Goal: Task Accomplishment & Management: Manage account settings

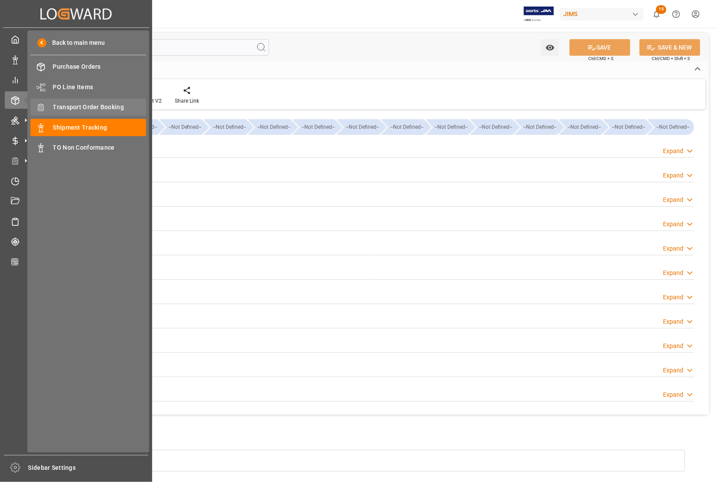
click at [78, 105] on span "Transport Order Booking" at bounding box center [99, 107] width 93 height 9
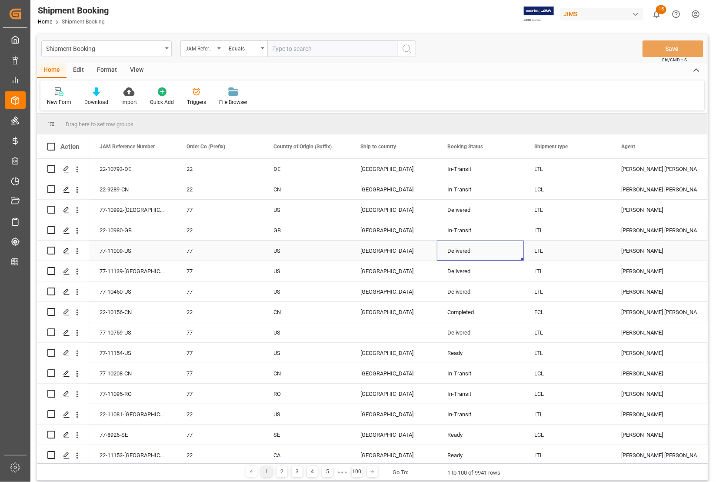
click at [503, 250] on div "Delivered" at bounding box center [480, 251] width 66 height 20
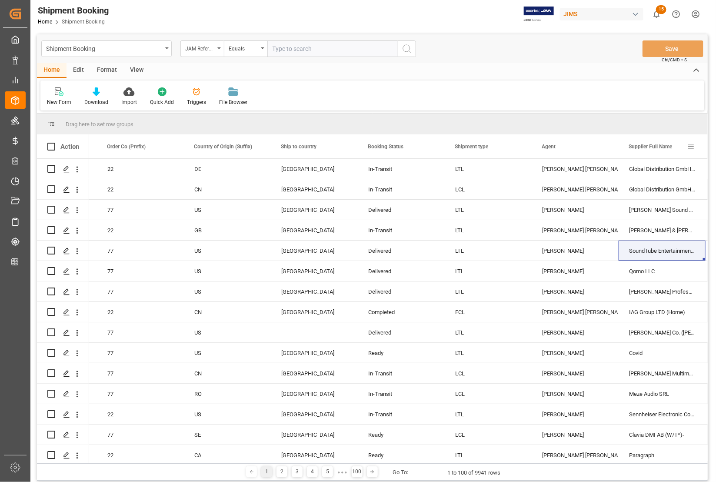
click at [650, 149] on span "Supplier Full Name" at bounding box center [650, 147] width 43 height 6
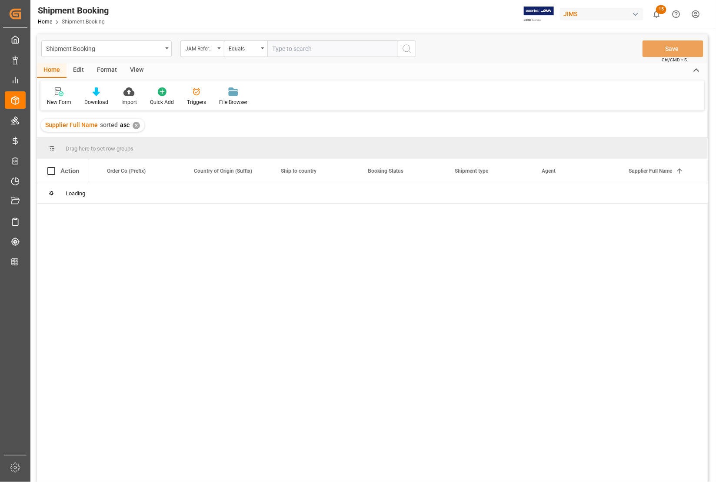
click at [648, 147] on div "Drag here to set row groups" at bounding box center [372, 148] width 671 height 21
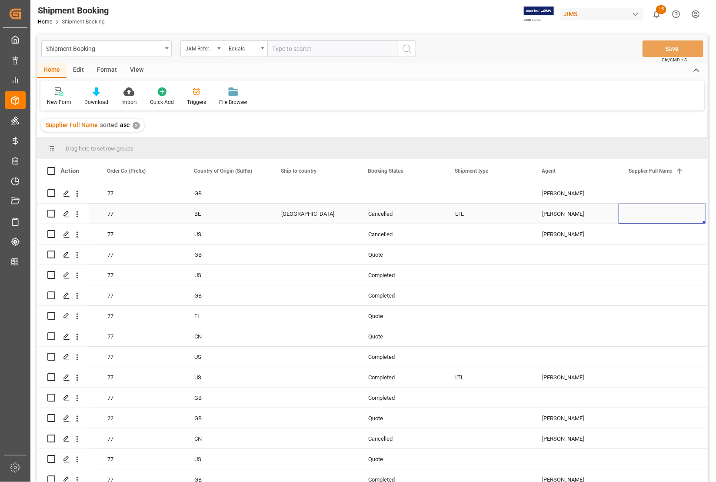
click at [645, 216] on div "Press SPACE to select this row." at bounding box center [662, 214] width 87 height 20
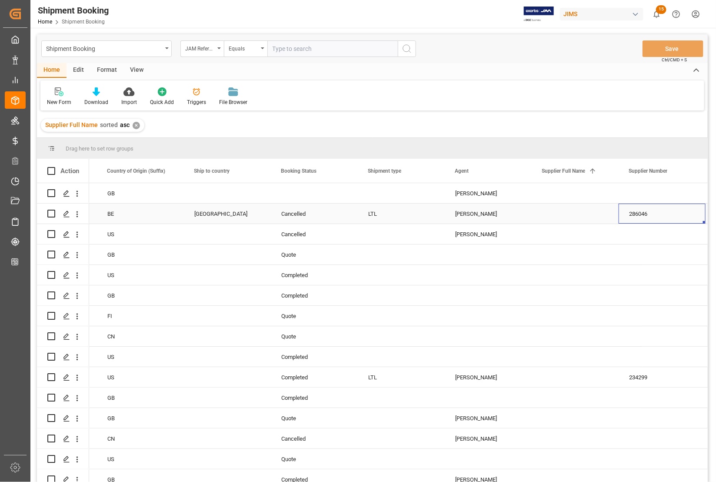
scroll to position [0, 253]
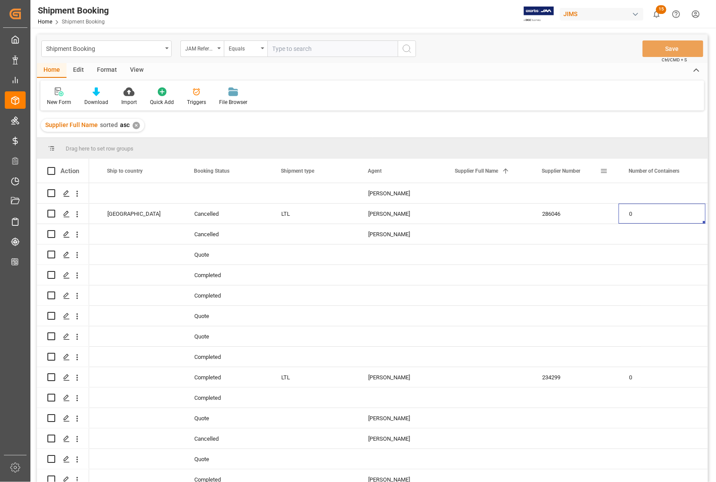
click at [604, 172] on span at bounding box center [604, 171] width 8 height 8
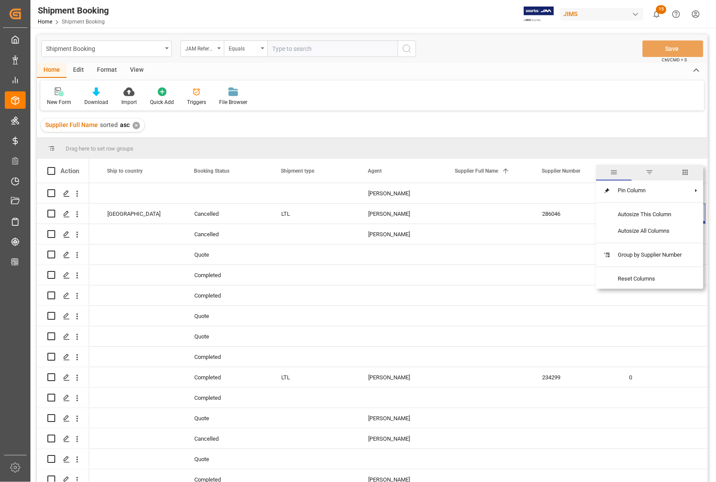
click at [651, 172] on span "filter" at bounding box center [650, 172] width 8 height 8
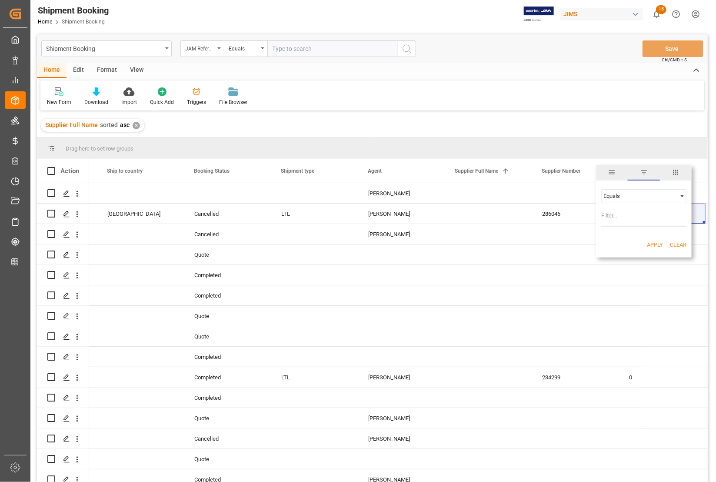
click at [623, 212] on input "Filter Value" at bounding box center [643, 217] width 85 height 17
type input "372313"
click at [655, 240] on button "Apply" at bounding box center [655, 244] width 16 height 9
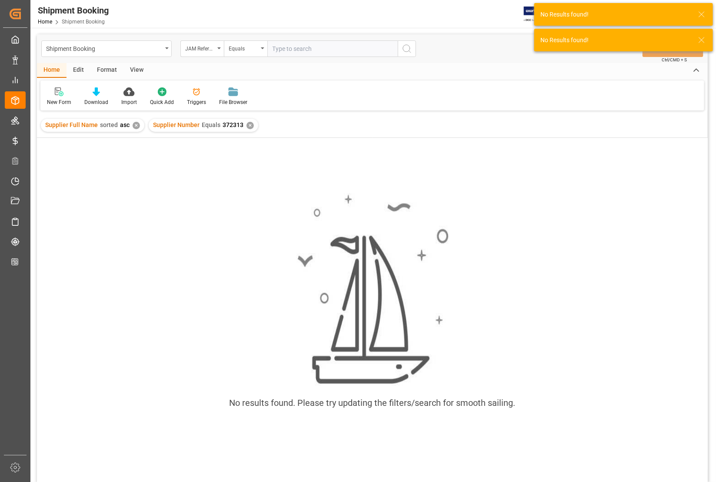
click at [134, 124] on div "✕" at bounding box center [136, 125] width 7 height 7
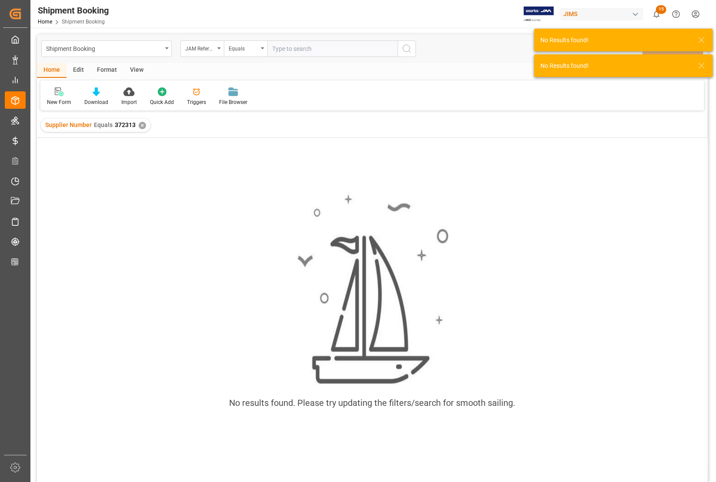
click at [116, 127] on span "372313" at bounding box center [125, 124] width 21 height 7
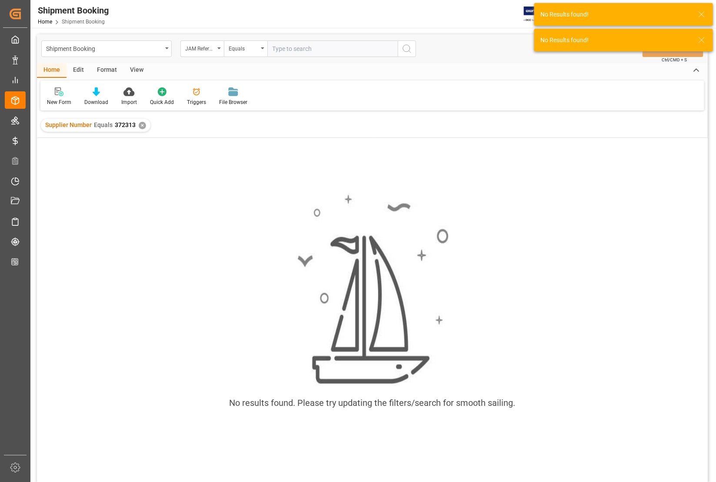
click at [143, 124] on div "✕" at bounding box center [142, 125] width 7 height 7
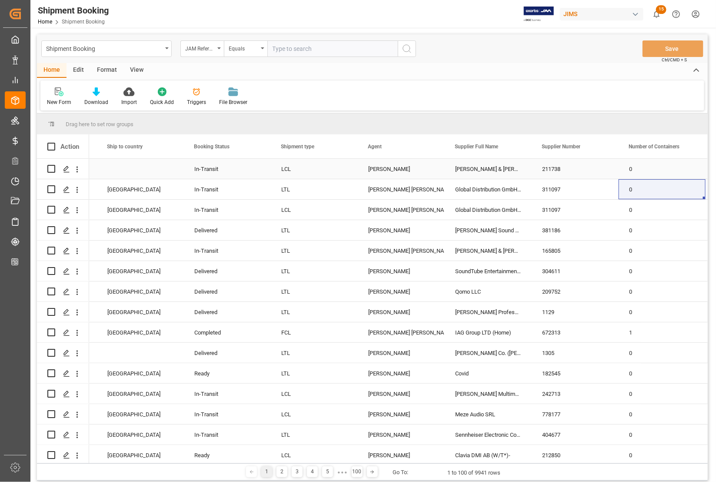
click at [577, 167] on div "211738" at bounding box center [575, 169] width 87 height 20
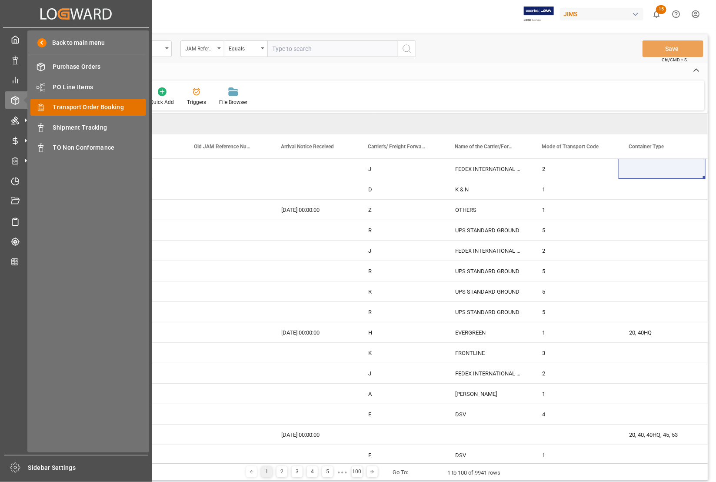
click at [72, 107] on span "Transport Order Booking" at bounding box center [99, 107] width 93 height 9
click at [72, 110] on span "Transport Order Booking" at bounding box center [99, 107] width 93 height 9
click at [76, 105] on span "Transport Order Booking" at bounding box center [99, 107] width 93 height 9
click at [114, 107] on span "Transport Order Booking" at bounding box center [99, 107] width 93 height 9
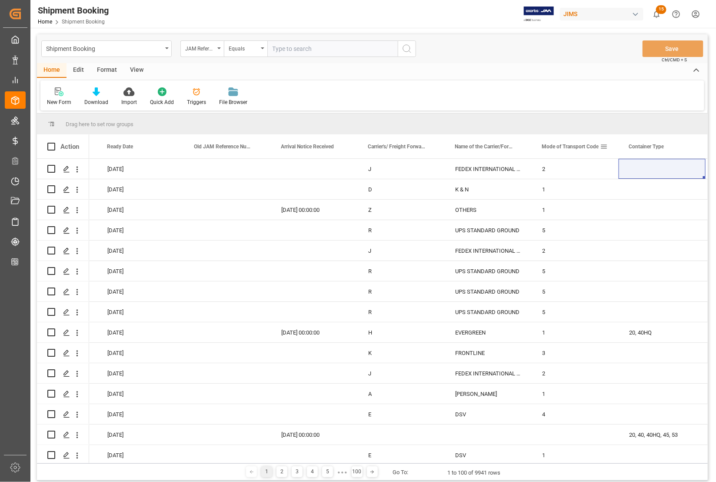
click at [564, 148] on span "Mode of Transport Code" at bounding box center [570, 147] width 57 height 6
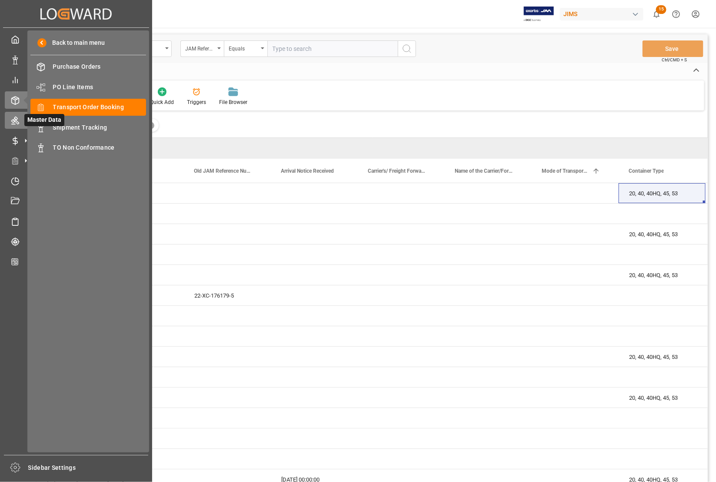
click at [63, 124] on span "Master Data" at bounding box center [44, 120] width 40 height 12
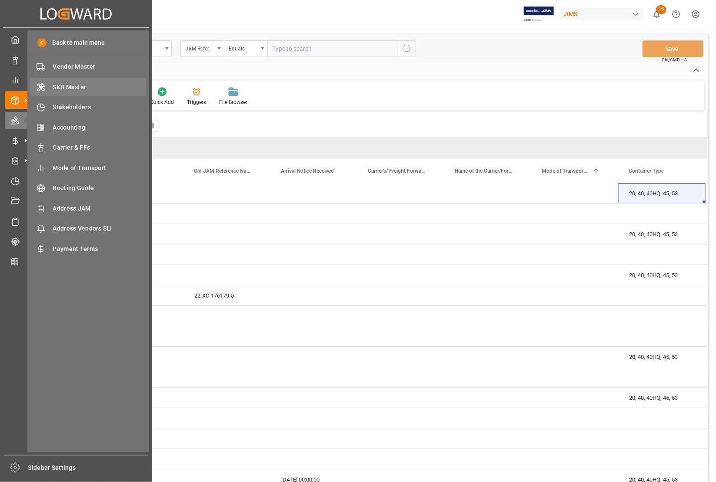
click at [63, 87] on span "SKU Master" at bounding box center [99, 87] width 93 height 9
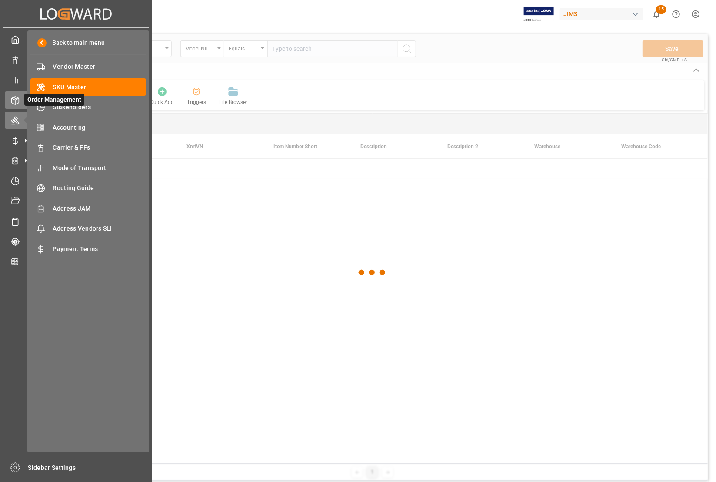
click at [17, 99] on icon at bounding box center [15, 100] width 9 height 9
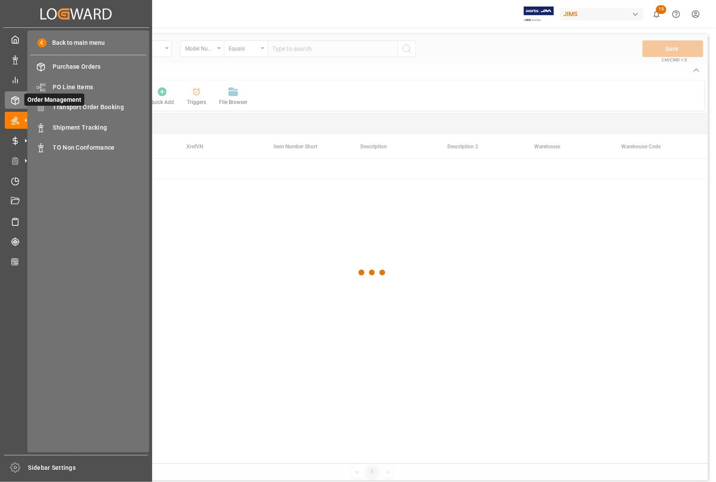
click at [81, 104] on span "Order Management" at bounding box center [54, 99] width 60 height 12
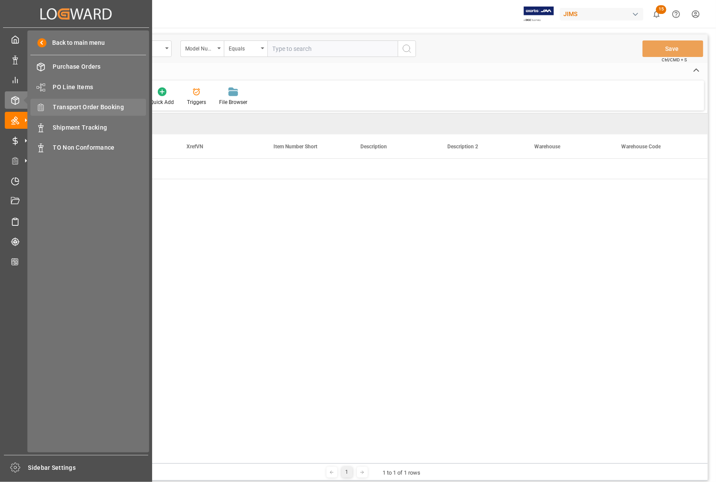
click at [89, 107] on span "Transport Order Booking" at bounding box center [99, 107] width 93 height 9
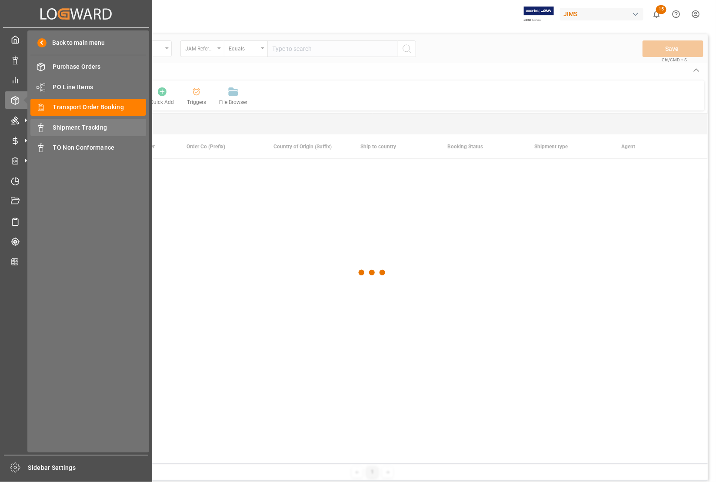
click at [89, 125] on span "Shipment Tracking" at bounding box center [99, 127] width 93 height 9
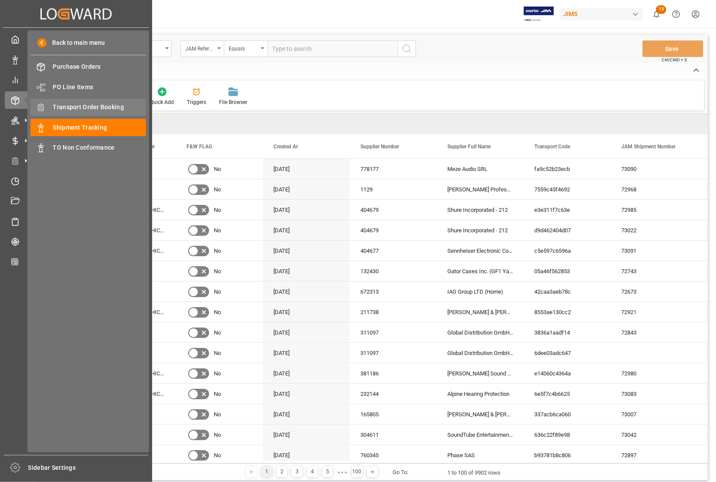
click at [72, 107] on span "Transport Order Booking" at bounding box center [99, 107] width 93 height 9
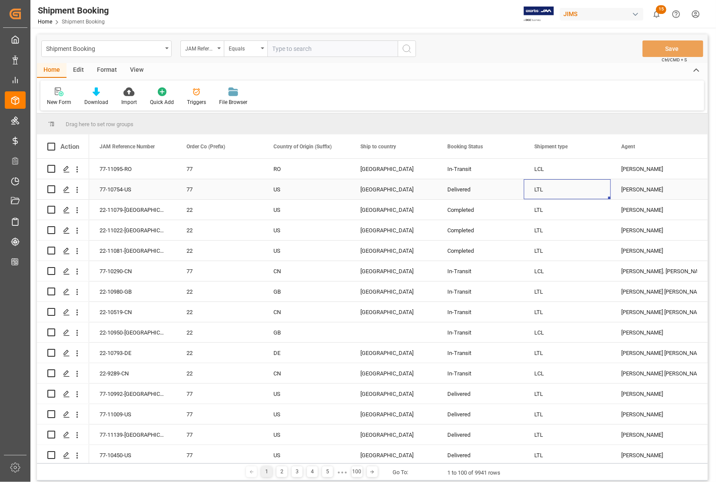
click at [557, 184] on div "LTL" at bounding box center [567, 190] width 66 height 20
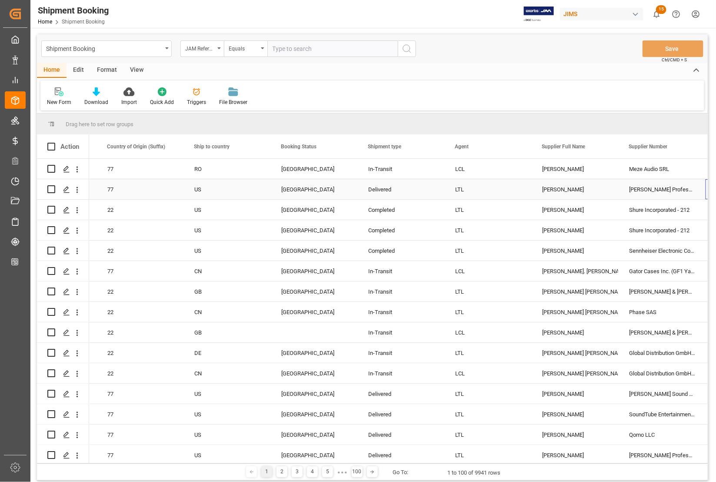
scroll to position [0, 166]
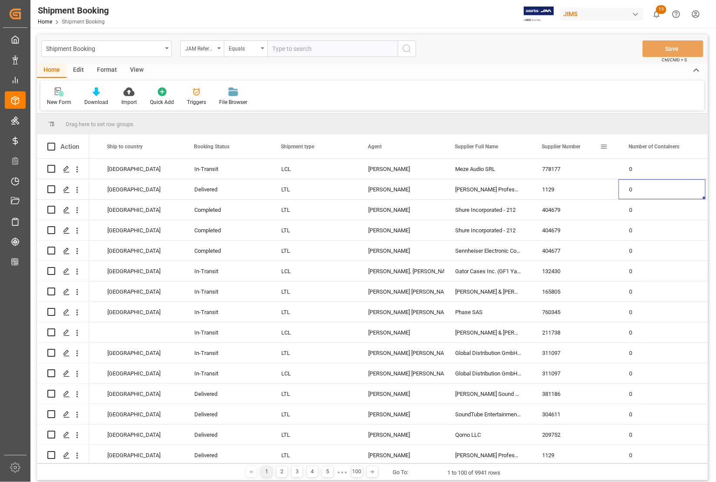
click at [602, 146] on span at bounding box center [604, 147] width 8 height 8
click at [644, 146] on span "filter" at bounding box center [644, 148] width 8 height 8
click at [600, 147] on span at bounding box center [604, 147] width 8 height 8
click at [625, 190] on input "Filter Value" at bounding box center [643, 193] width 85 height 17
type input "2"
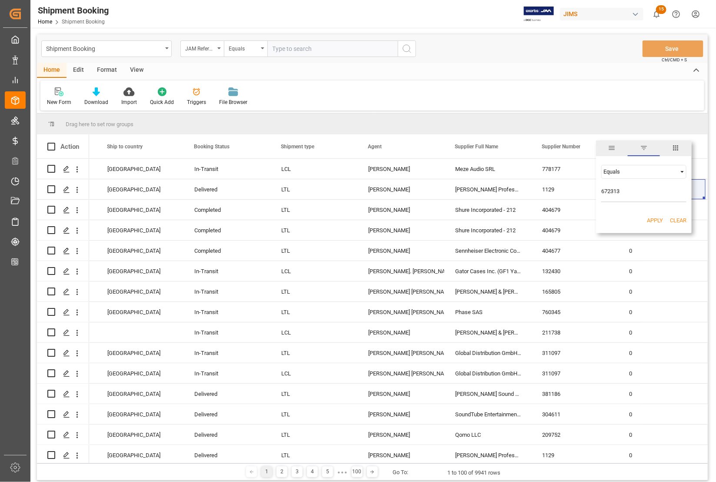
type input "672313"
click at [653, 218] on button "Apply" at bounding box center [655, 220] width 16 height 9
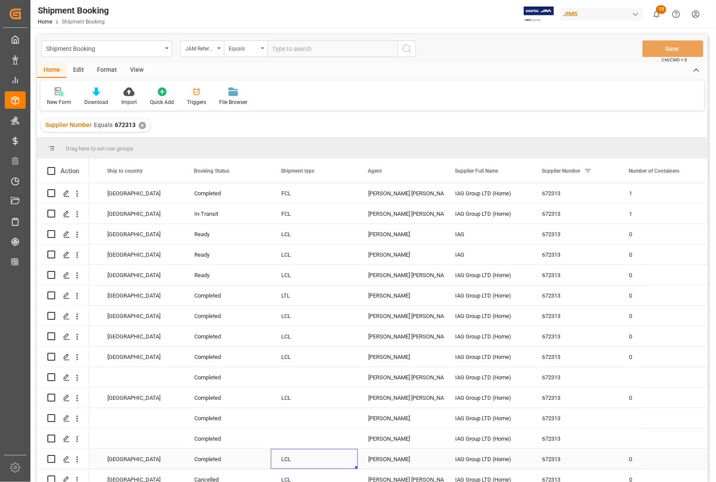
click at [309, 459] on div "LCL" at bounding box center [314, 459] width 66 height 20
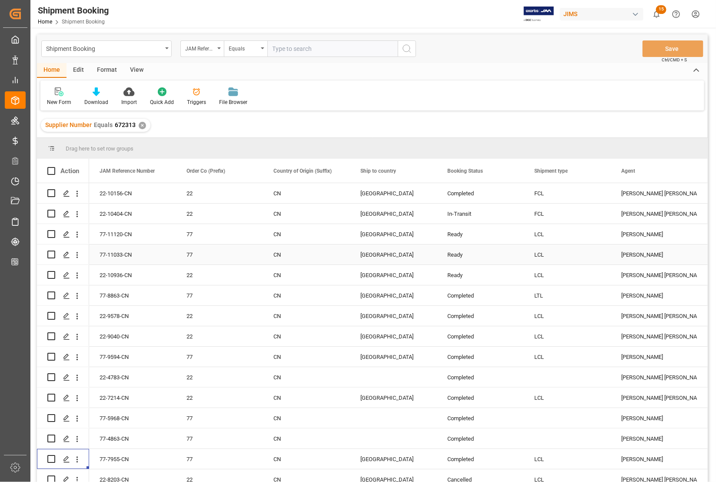
click at [144, 259] on div "77-11033-CN" at bounding box center [132, 254] width 87 height 20
click at [144, 292] on div "77-8863-CN" at bounding box center [132, 295] width 87 height 20
click at [147, 357] on div "77-9594-CN" at bounding box center [132, 357] width 87 height 20
click at [65, 459] on icon "Press SPACE to select this row." at bounding box center [66, 459] width 7 height 7
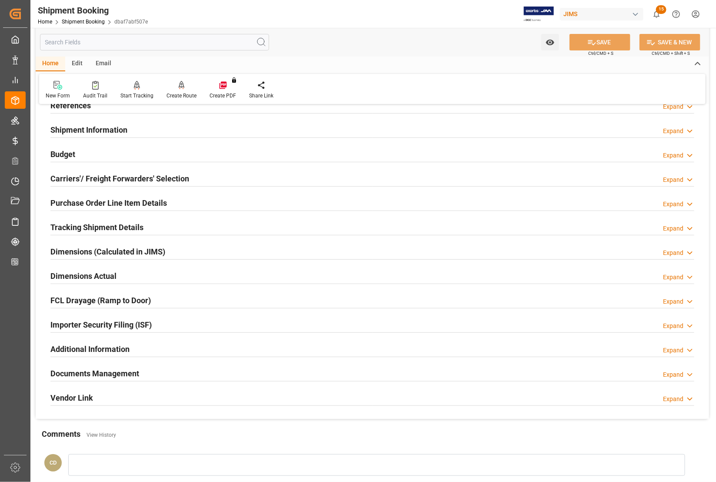
scroll to position [109, 0]
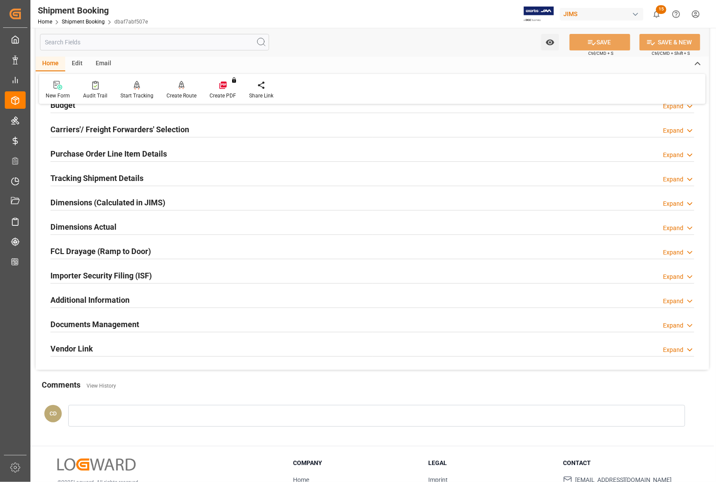
click at [91, 325] on h2 "Documents Management" at bounding box center [94, 324] width 89 height 12
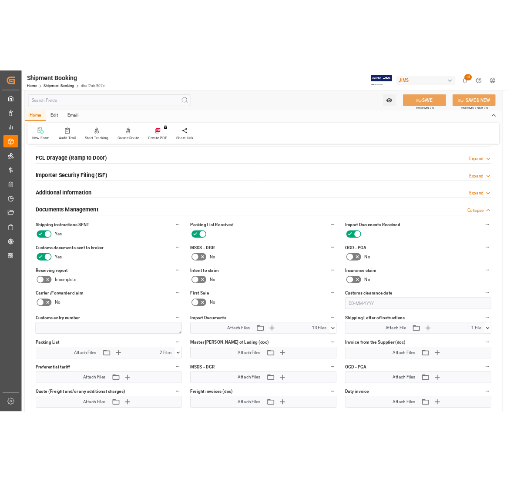
scroll to position [272, 0]
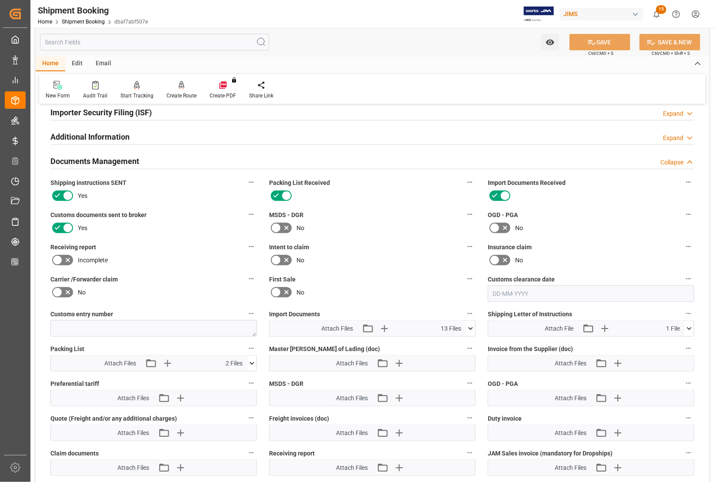
click at [687, 325] on icon at bounding box center [689, 328] width 9 height 9
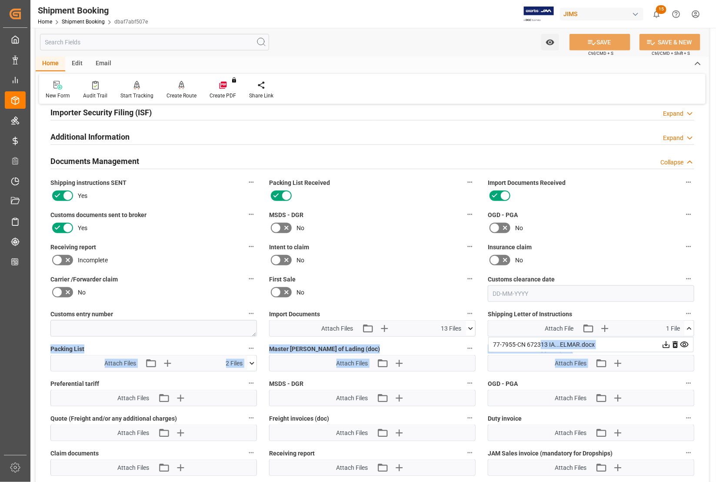
drag, startPoint x: 540, startPoint y: 344, endPoint x: 670, endPoint y: 359, distance: 130.8
click at [681, 362] on div "Quote Ready In-Transit Delivered Completed Cancelled References Expand JAM Refe…" at bounding box center [373, 193] width 674 height 707
click at [668, 342] on icon at bounding box center [666, 344] width 9 height 9
